Goal: Transaction & Acquisition: Book appointment/travel/reservation

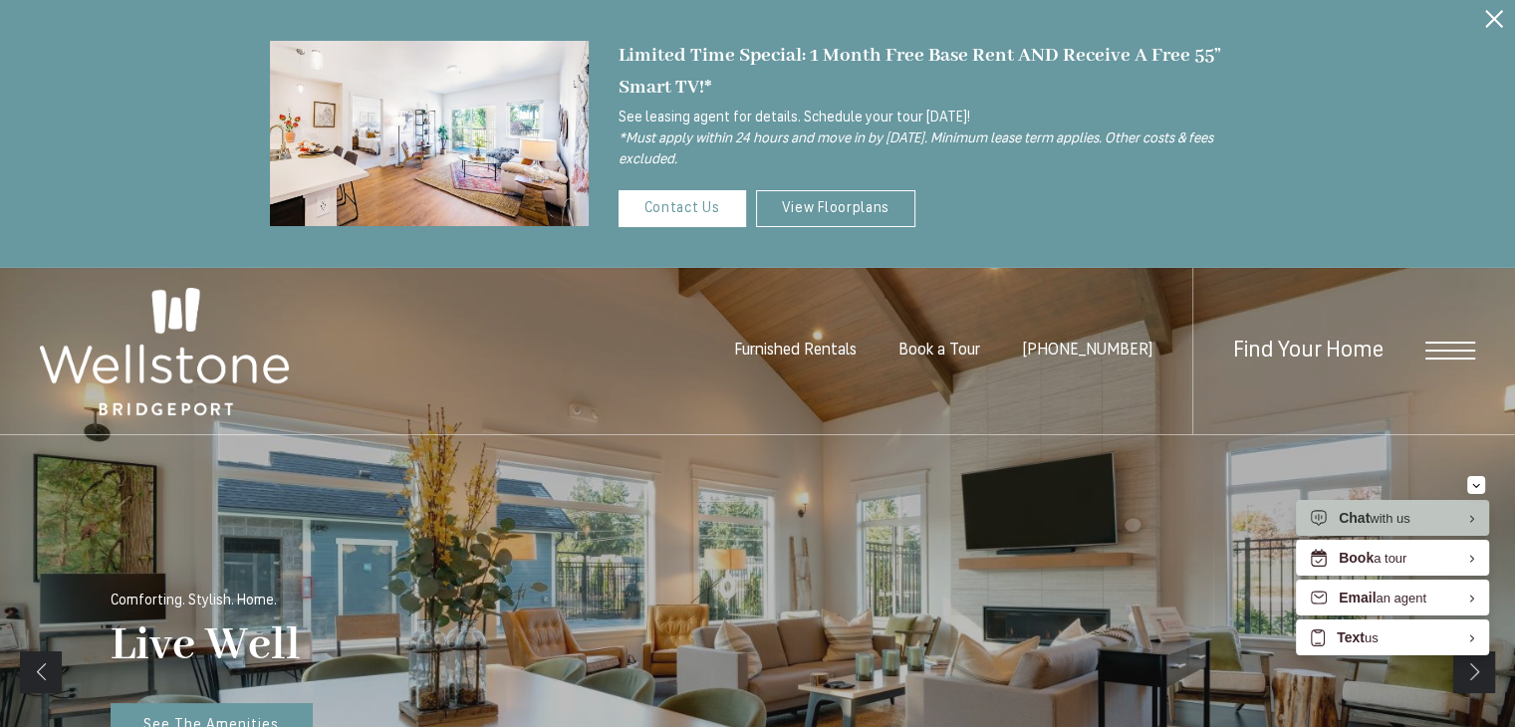
click at [1440, 353] on span "Open Menu" at bounding box center [1450, 351] width 50 height 18
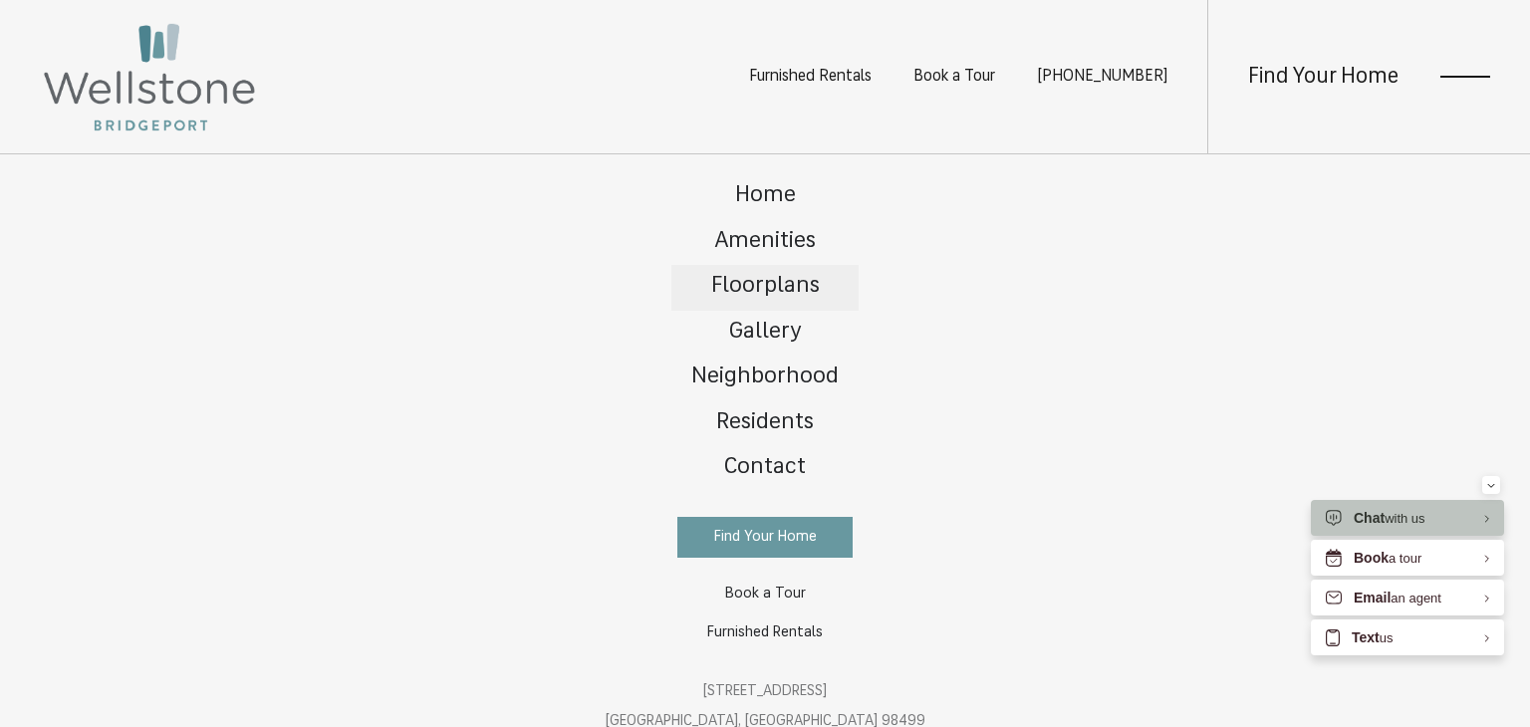
click at [779, 279] on span "Floorplans" at bounding box center [765, 286] width 109 height 23
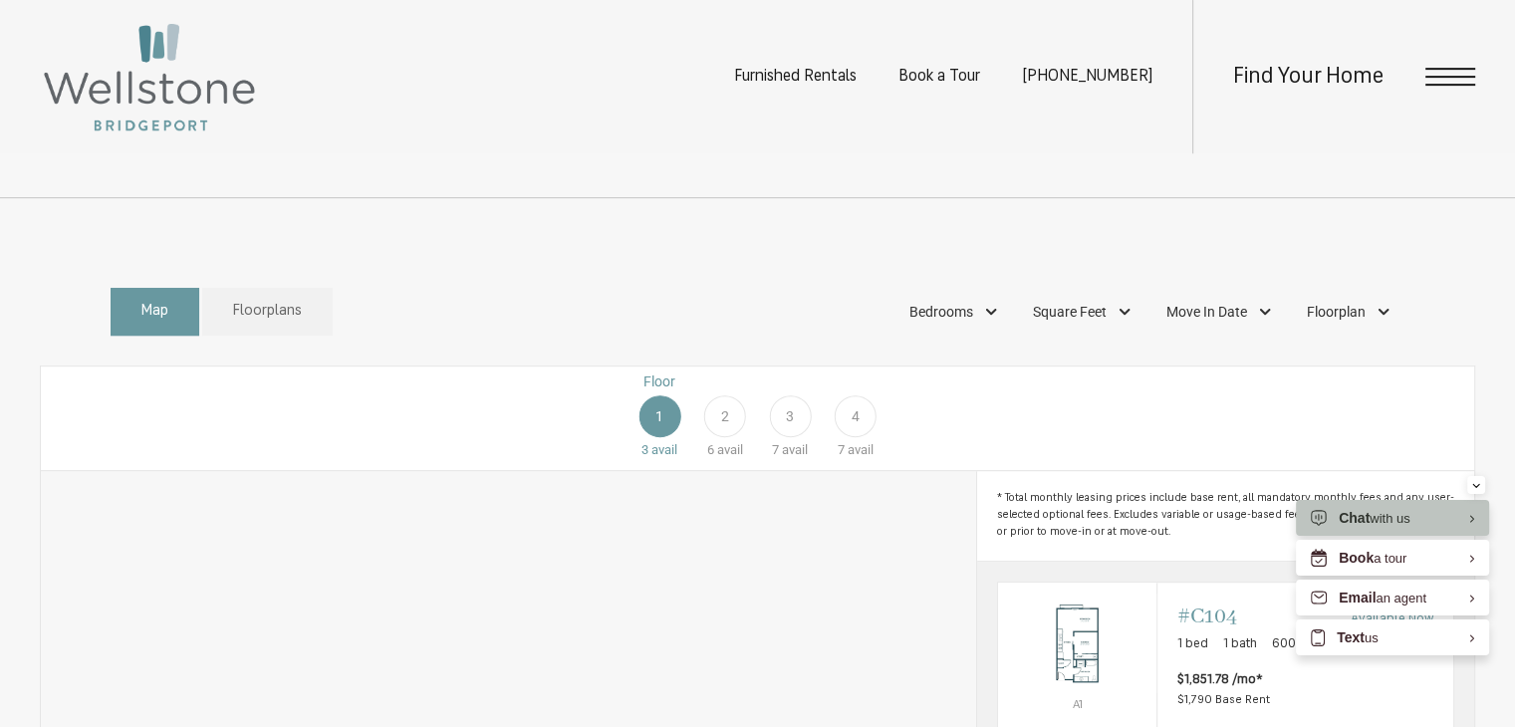
scroll to position [884, 0]
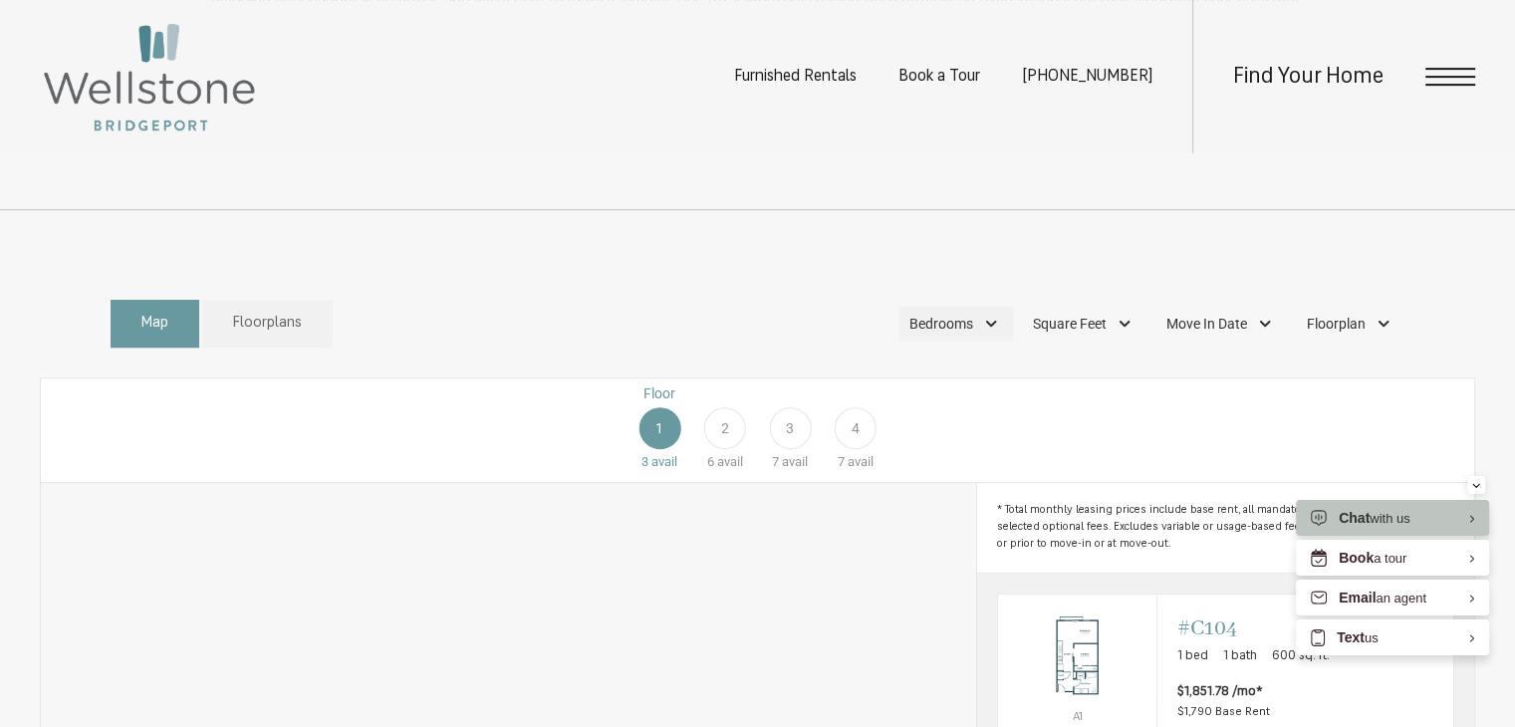
click at [965, 335] on span "Bedrooms" at bounding box center [941, 324] width 64 height 21
click at [882, 462] on span "2 Bedroom" at bounding box center [918, 451] width 100 height 22
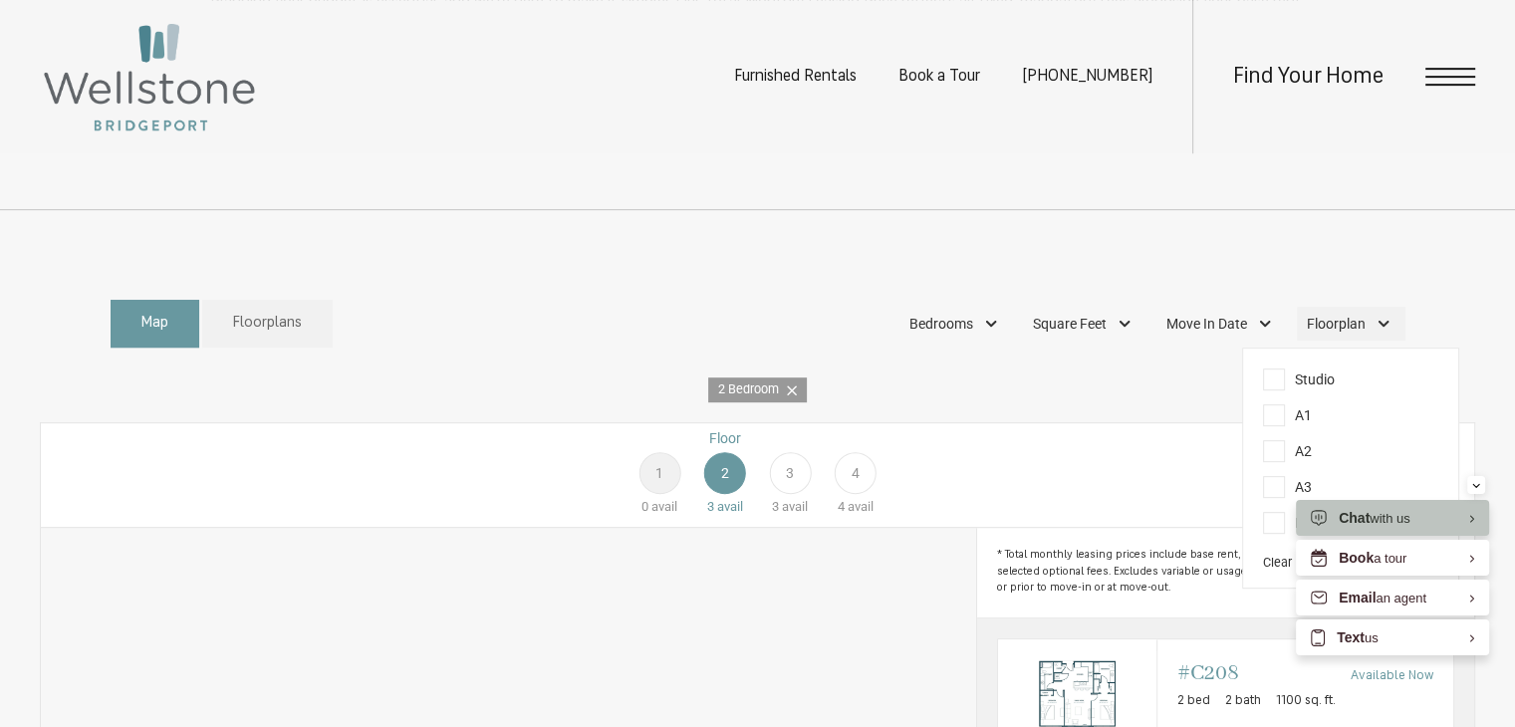
click at [1347, 335] on span "Floorplan" at bounding box center [1336, 324] width 59 height 21
click at [1442, 356] on div "Map Floorplans 1 Bedrooms Studio" at bounding box center [757, 324] width 1435 height 69
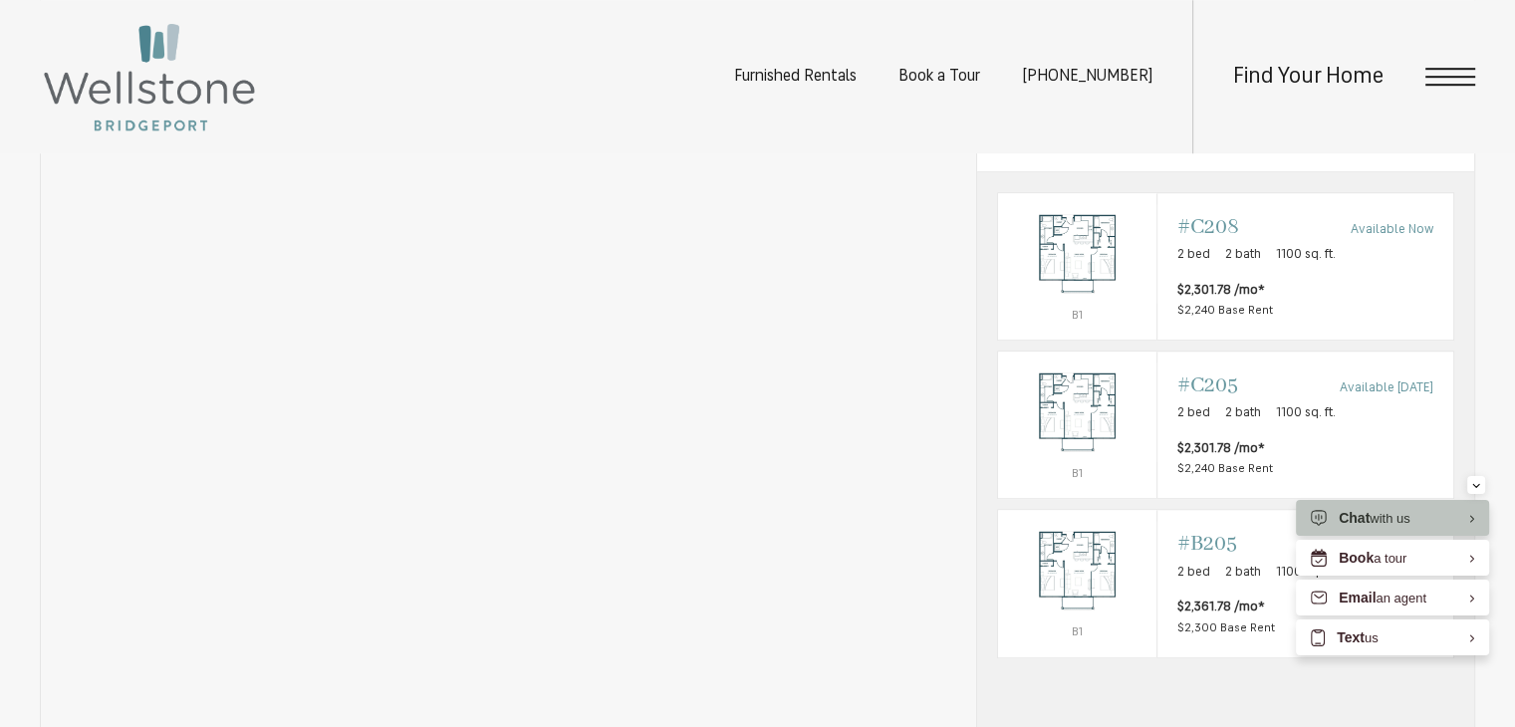
scroll to position [1324, 0]
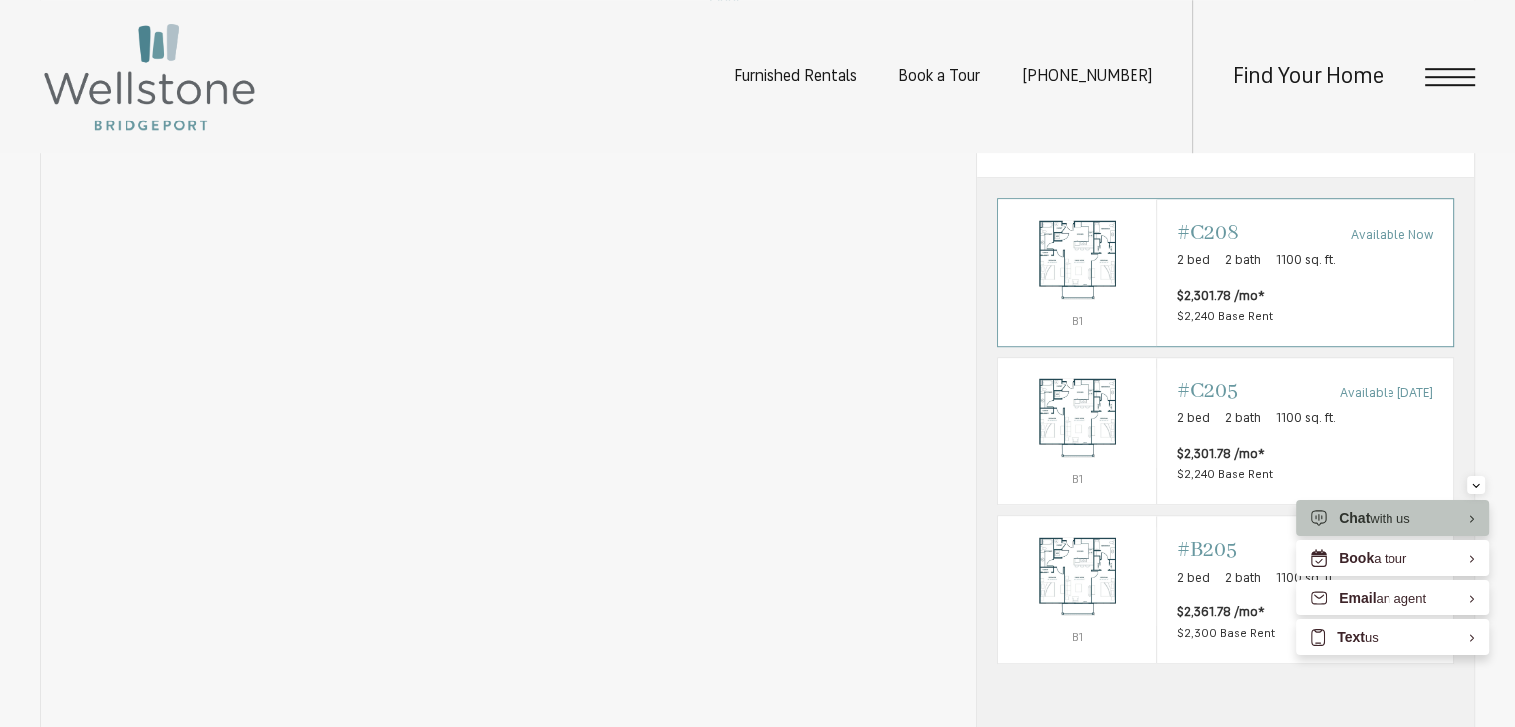
click at [1087, 336] on p "B1" at bounding box center [1077, 323] width 158 height 26
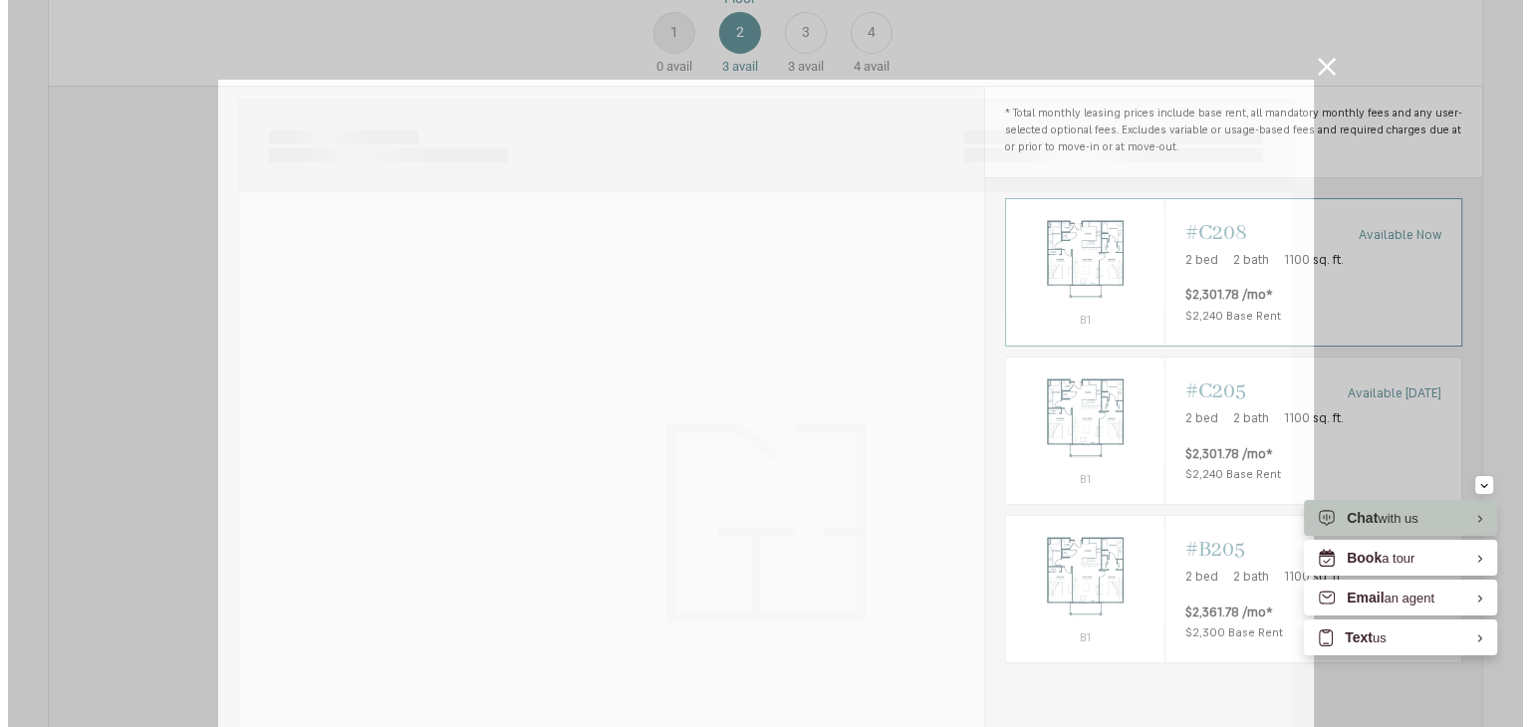
scroll to position [0, 0]
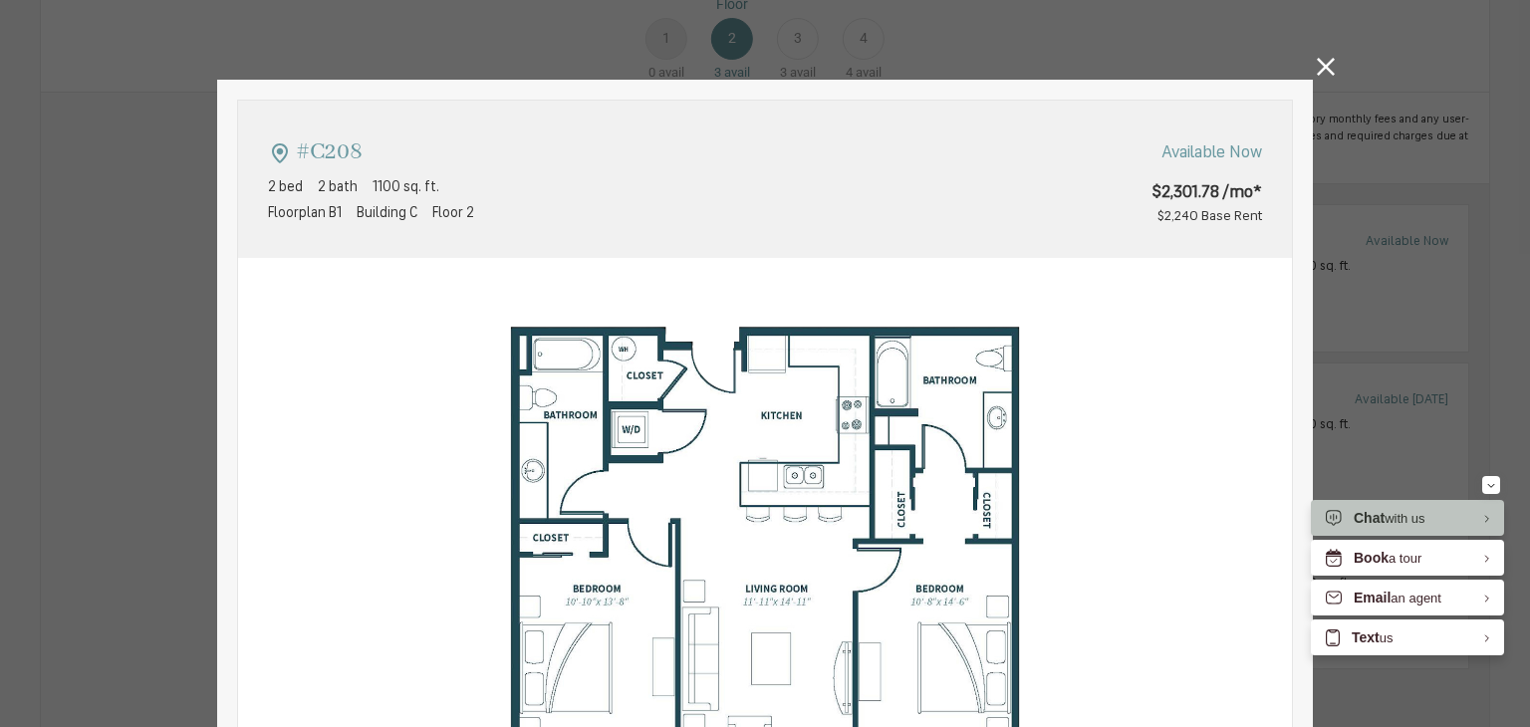
type input "**********"
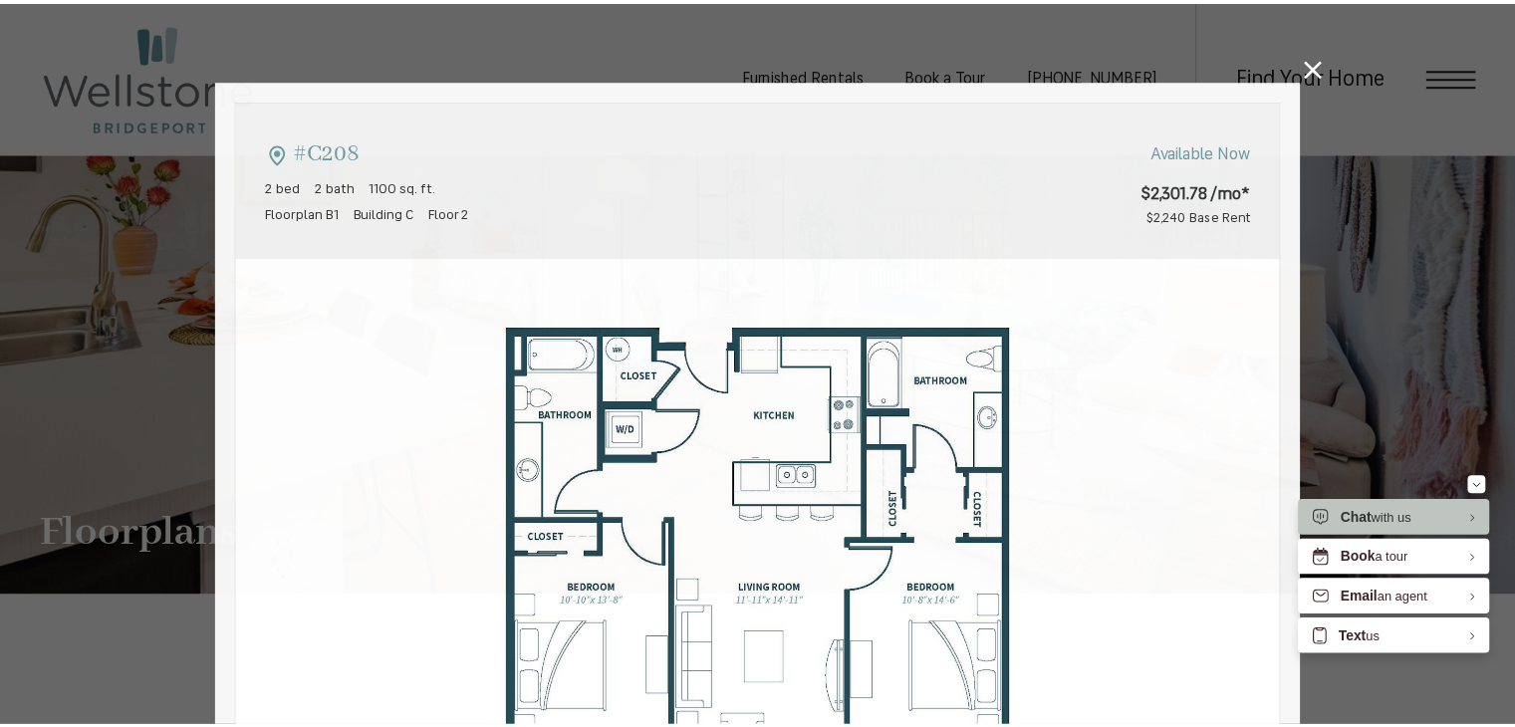
scroll to position [1324, 0]
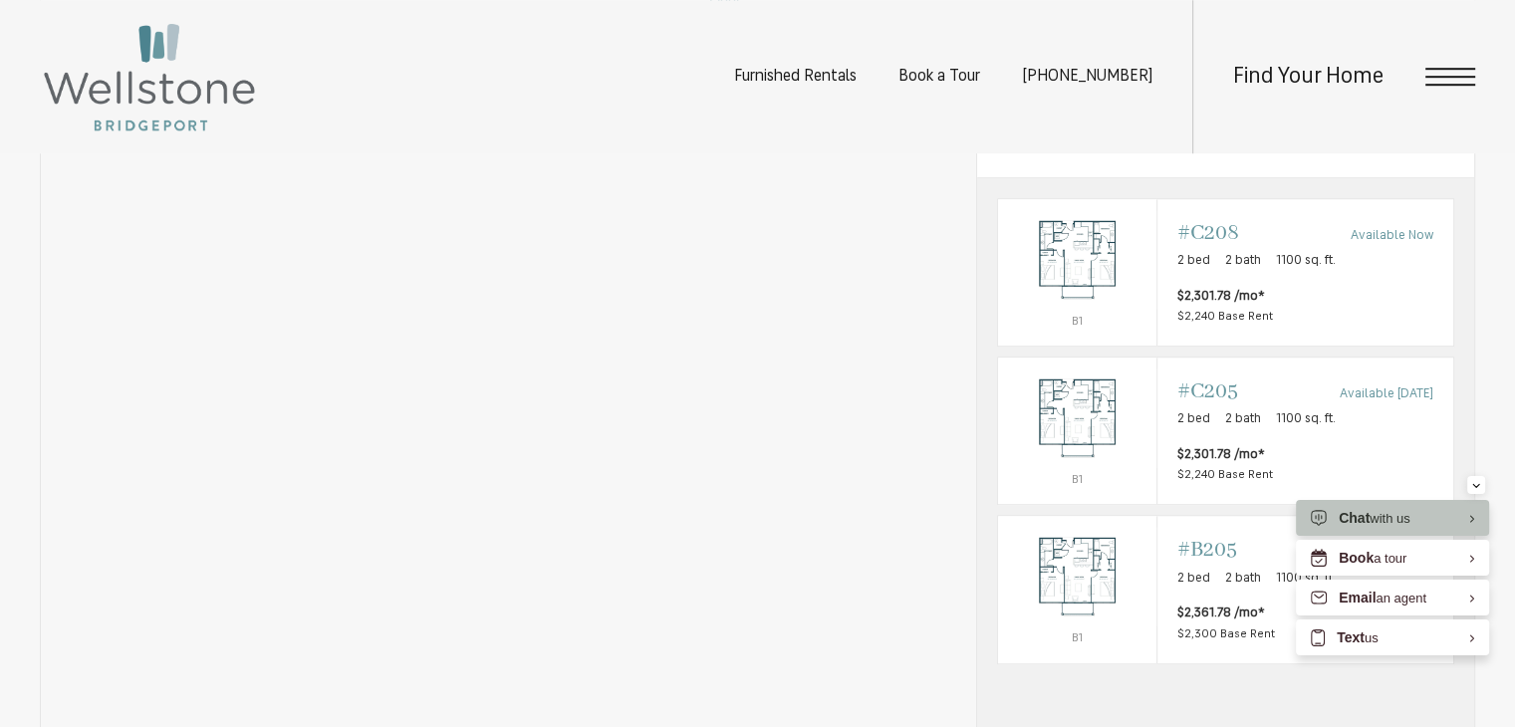
drag, startPoint x: 1529, startPoint y: 146, endPoint x: 1529, endPoint y: 200, distance: 53.8
click at [1257, 242] on div "Outside price filter range #C208 Available Now 2 bed 2 bath 1100 sq. ft. $2,301…" at bounding box center [1305, 272] width 296 height 146
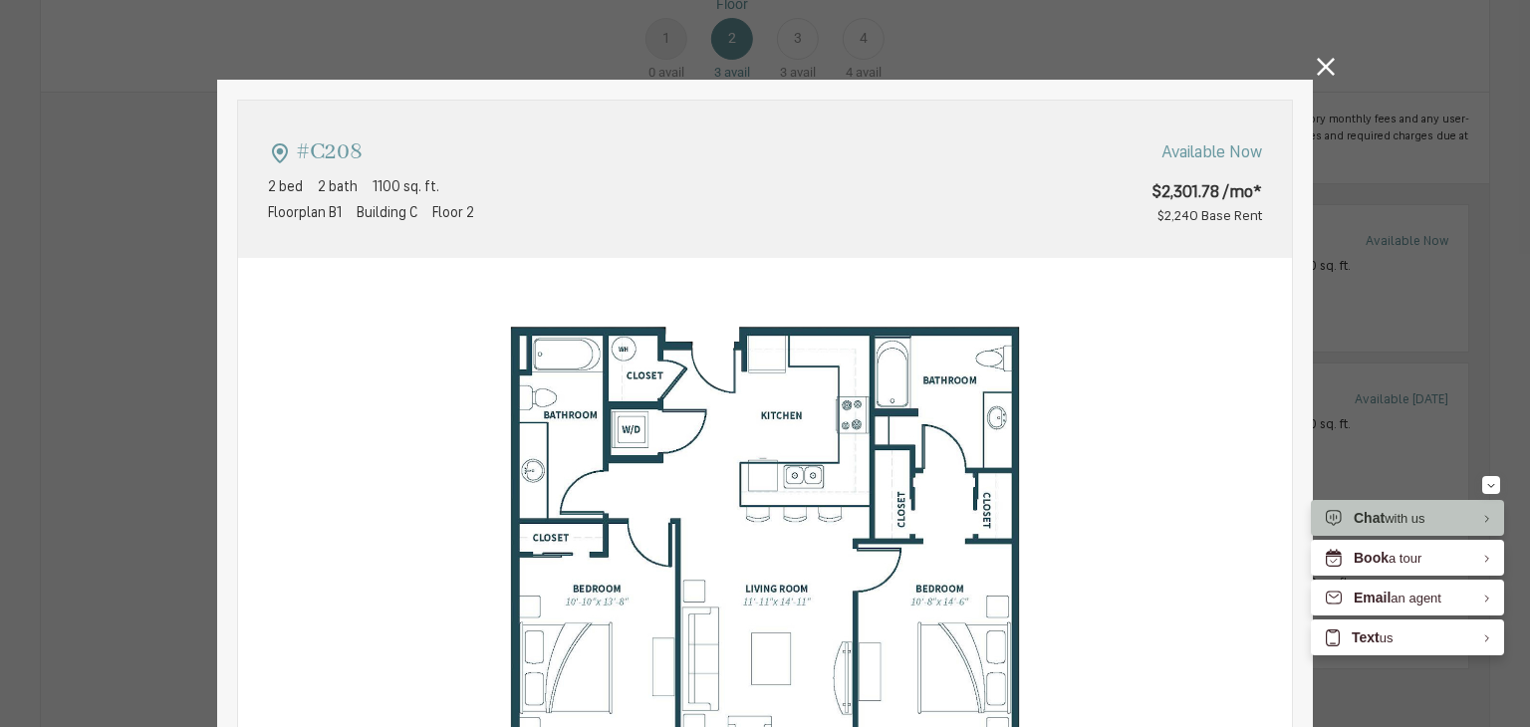
click at [1147, 396] on img at bounding box center [765, 588] width 1054 height 661
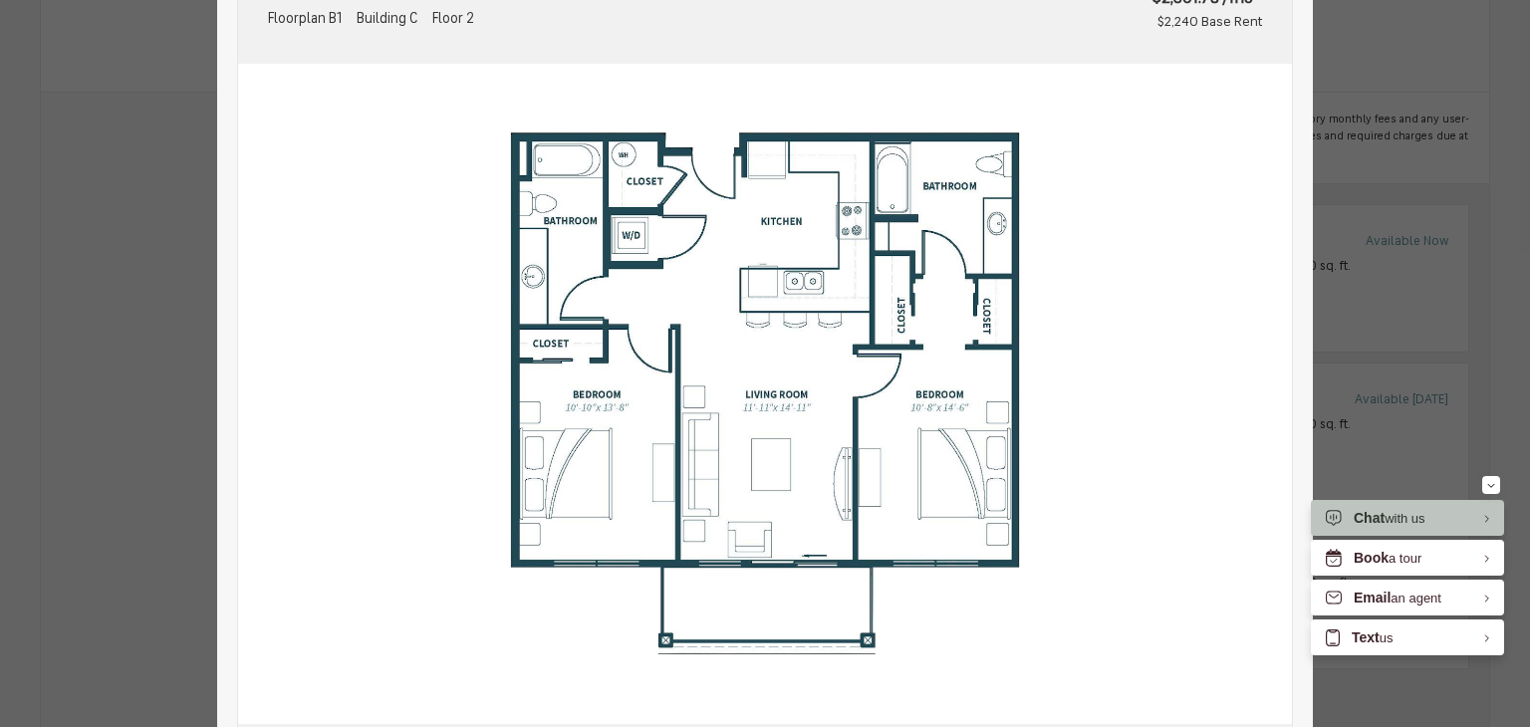
scroll to position [199, 0]
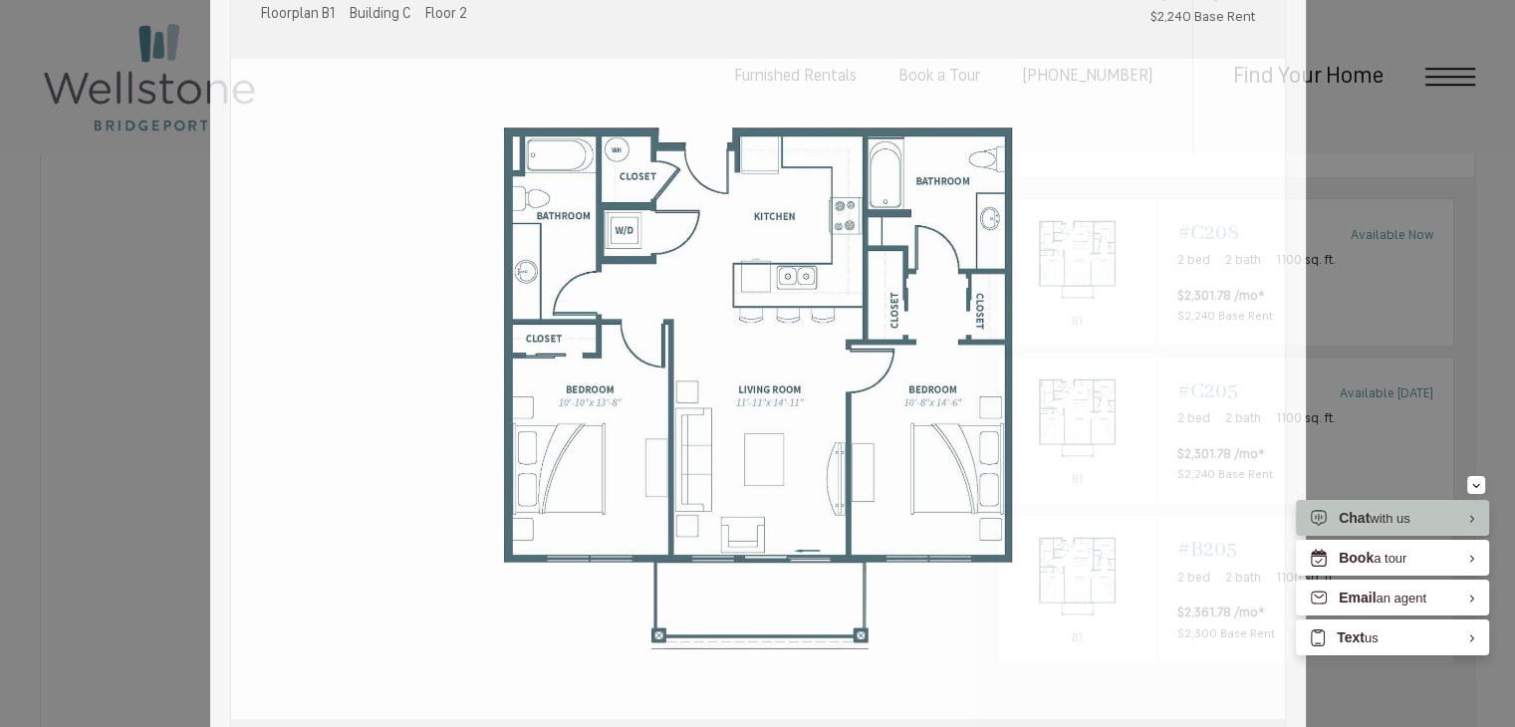
click at [1490, 312] on div "#C208 2 bed 2 bath 1100 sq. ft. [STREET_ADDRESS] Available Now $2,301.78 /mo* $…" at bounding box center [757, 363] width 1515 height 727
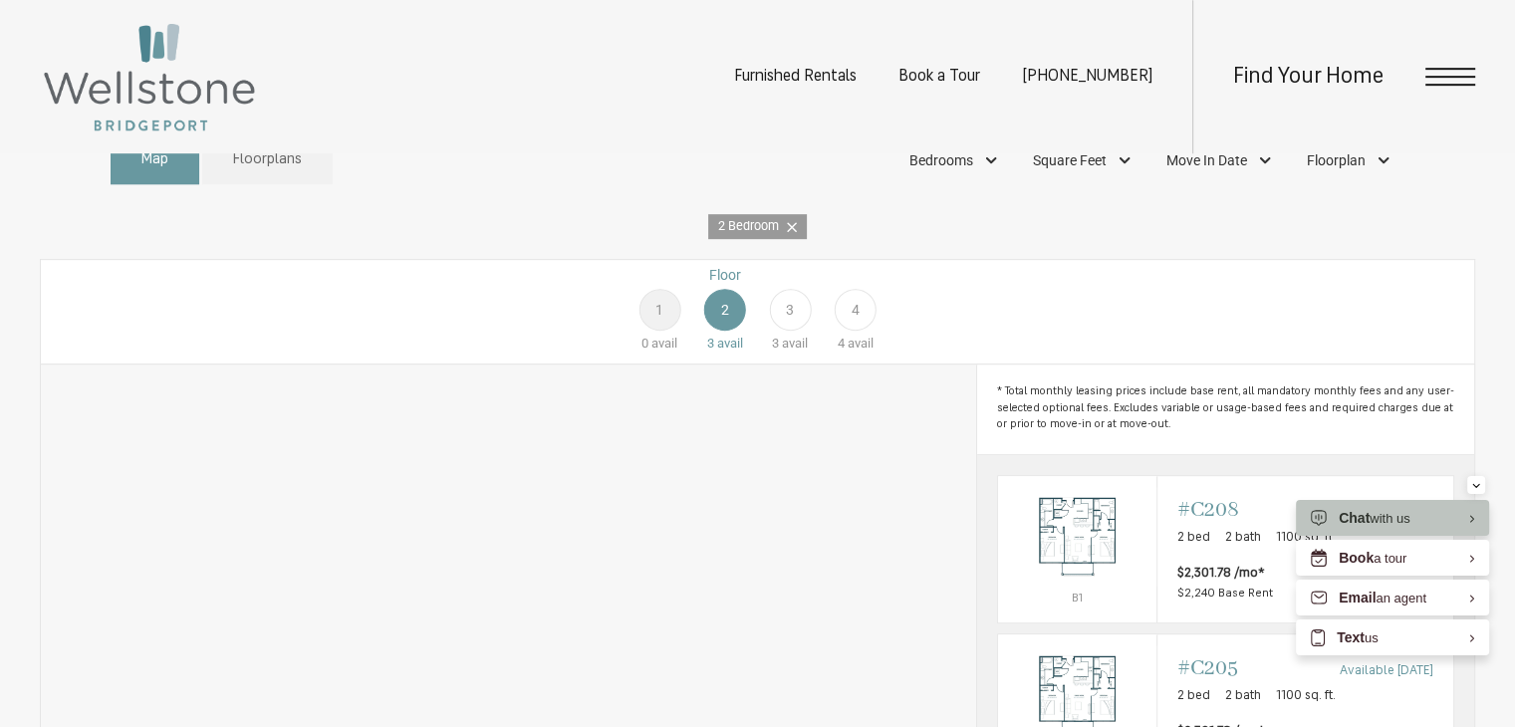
scroll to position [1060, 0]
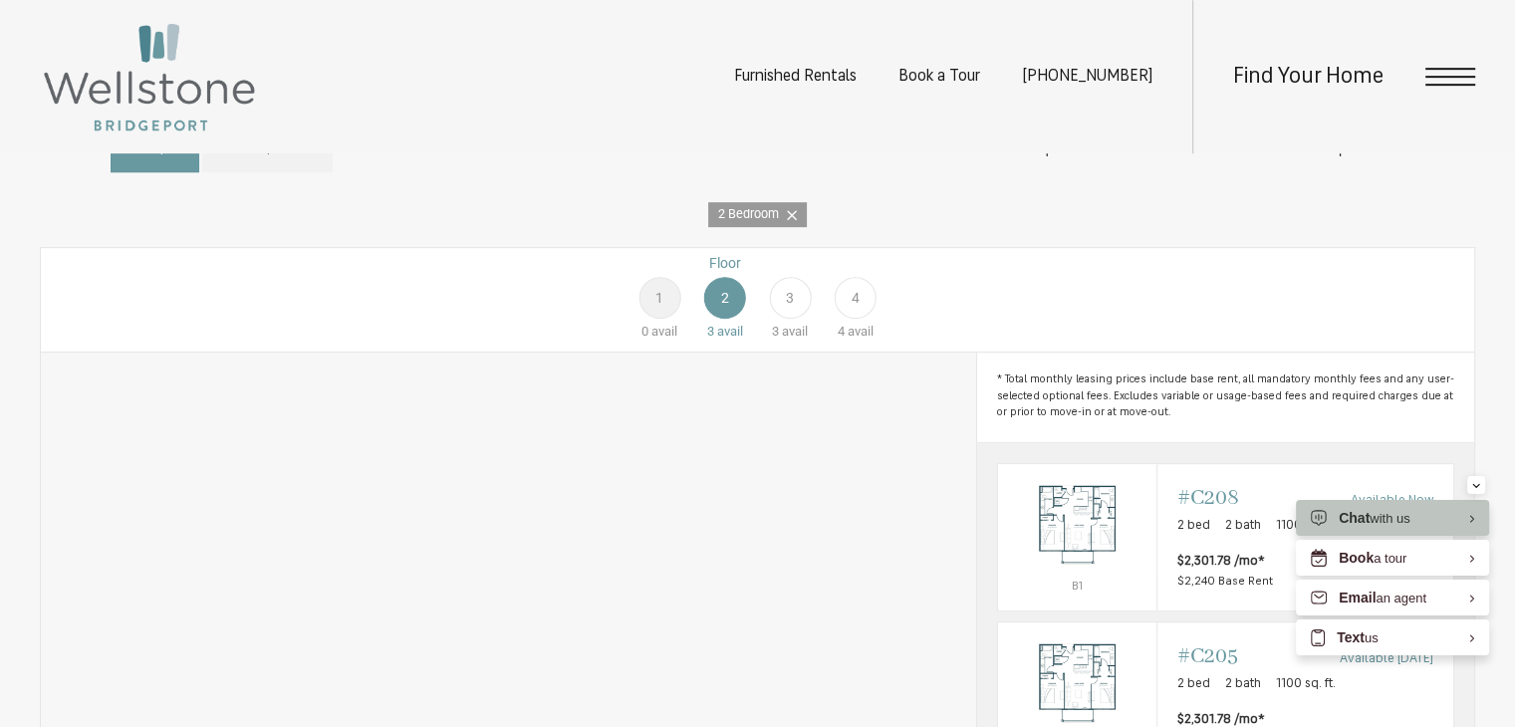
click at [792, 220] on icon at bounding box center [792, 215] width 10 height 10
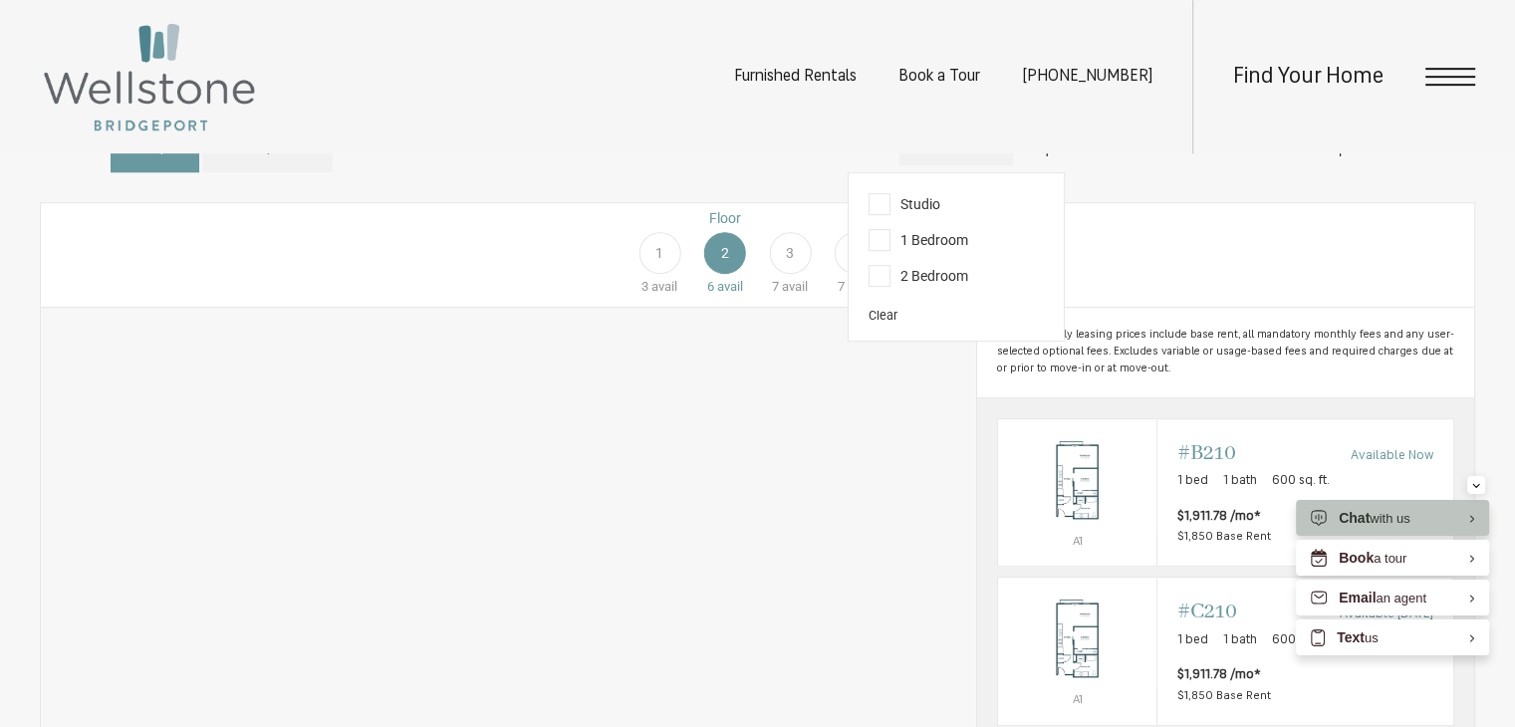
click at [958, 159] on span "Bedrooms" at bounding box center [941, 148] width 64 height 21
